Goal: Transaction & Acquisition: Purchase product/service

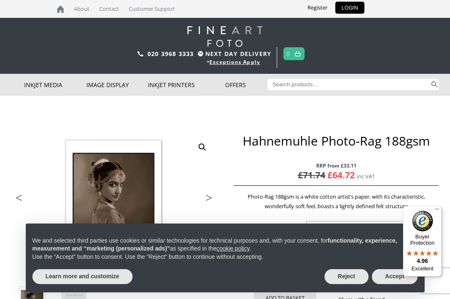
select select "a3-sheet"
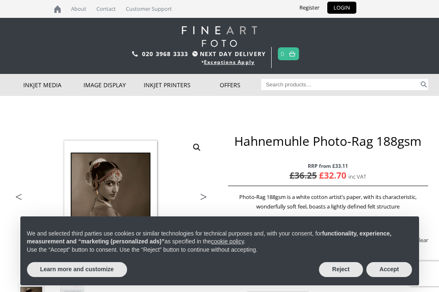
scroll to position [1, 0]
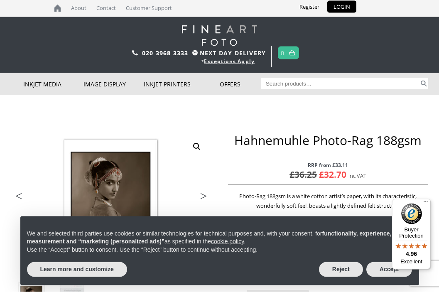
click at [341, 268] on button "Reject" at bounding box center [341, 269] width 44 height 15
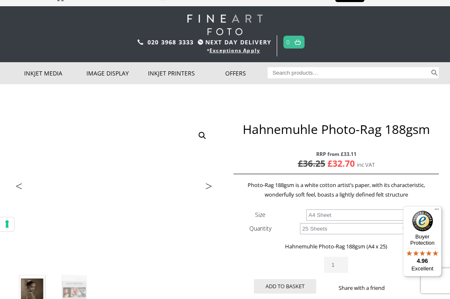
scroll to position [11, 0]
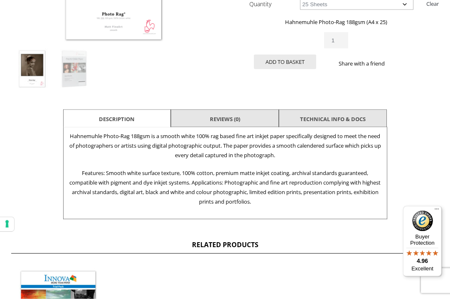
click at [234, 119] on link "Reviews (0)" at bounding box center [225, 119] width 30 height 15
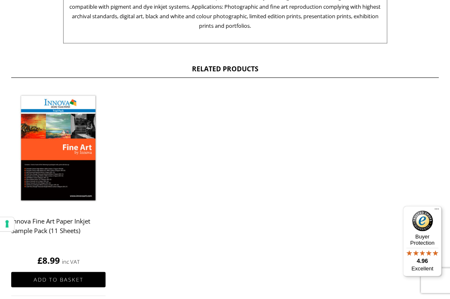
scroll to position [409, 0]
click at [66, 226] on h2 "Innova Fine Art Paper Inkjet Sample Pack (11 Sheets)" at bounding box center [58, 229] width 94 height 33
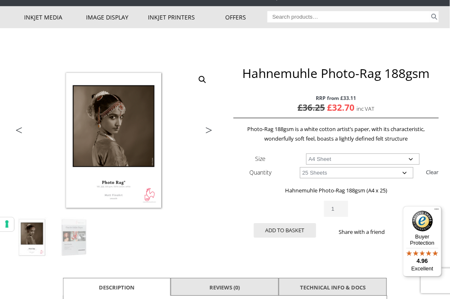
scroll to position [68, 0]
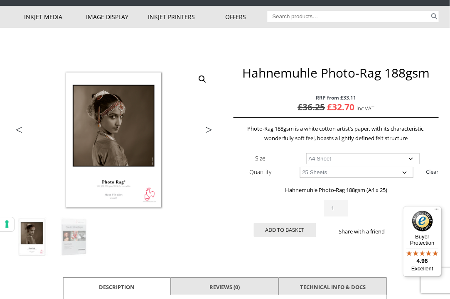
click at [290, 237] on button "Add to basket" at bounding box center [285, 230] width 62 height 15
